Goal: Navigation & Orientation: Understand site structure

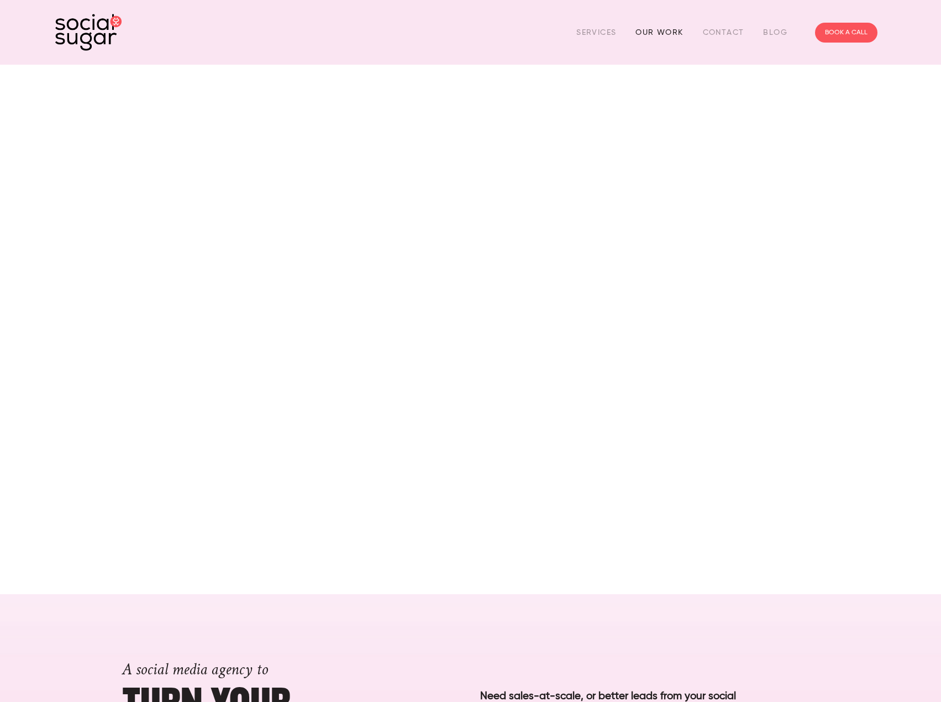
click at [664, 33] on link "Our Work" at bounding box center [660, 32] width 48 height 17
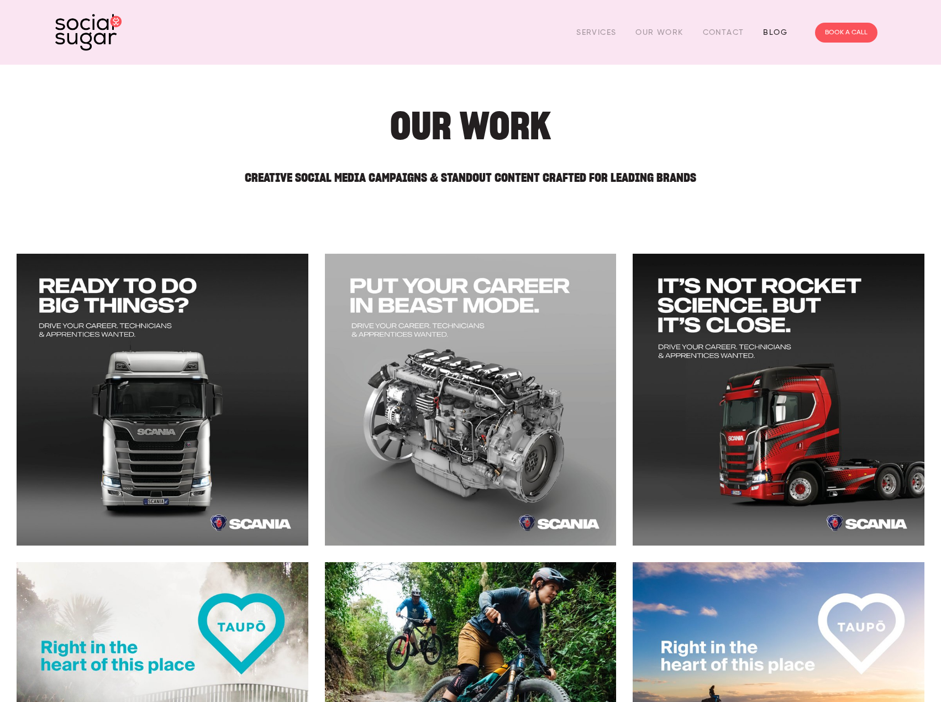
click at [778, 33] on link "Blog" at bounding box center [775, 32] width 24 height 17
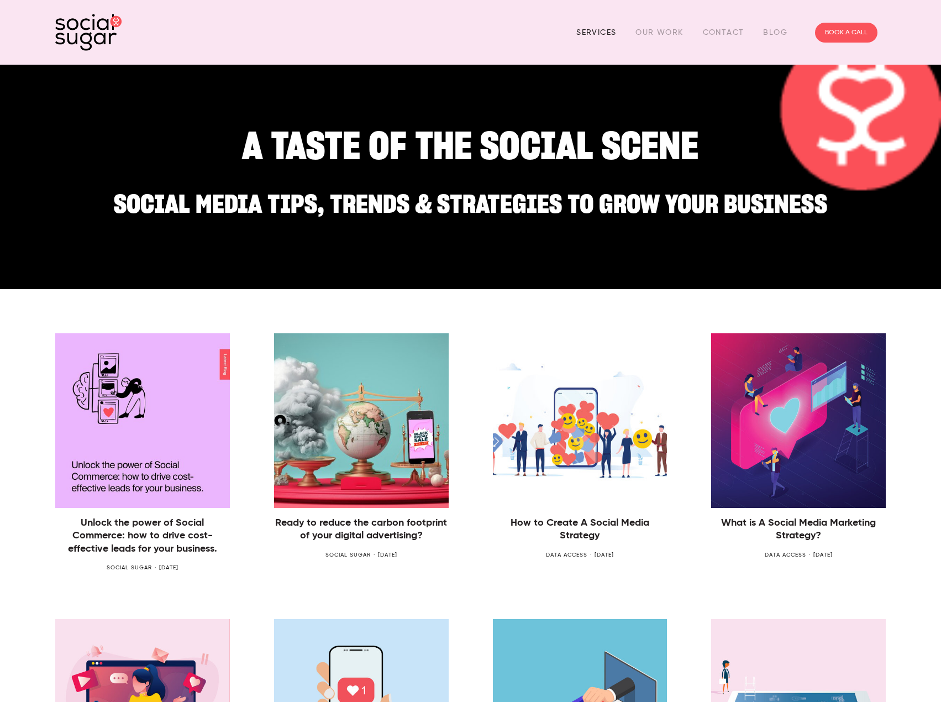
click at [589, 31] on link "Services" at bounding box center [597, 32] width 40 height 17
